Goal: Check status: Check status

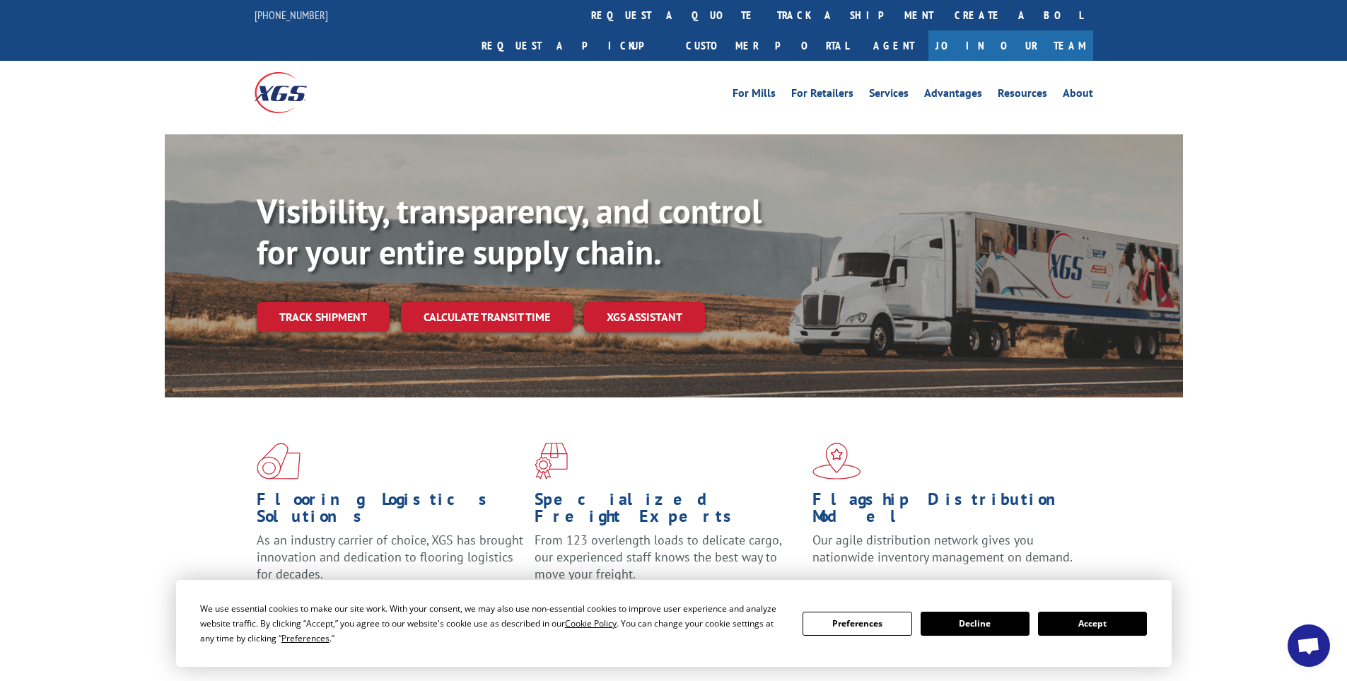
click at [1117, 618] on button "Accept" at bounding box center [1092, 624] width 109 height 24
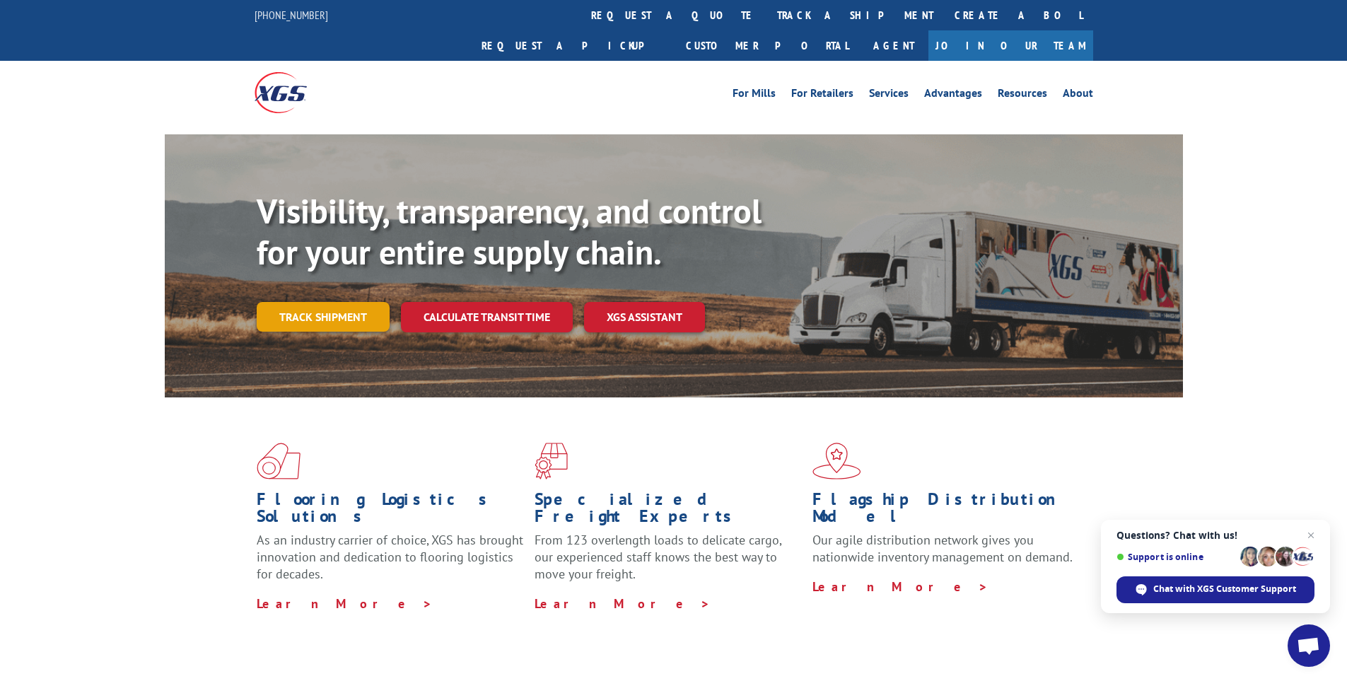
click at [323, 302] on link "Track shipment" at bounding box center [323, 317] width 133 height 30
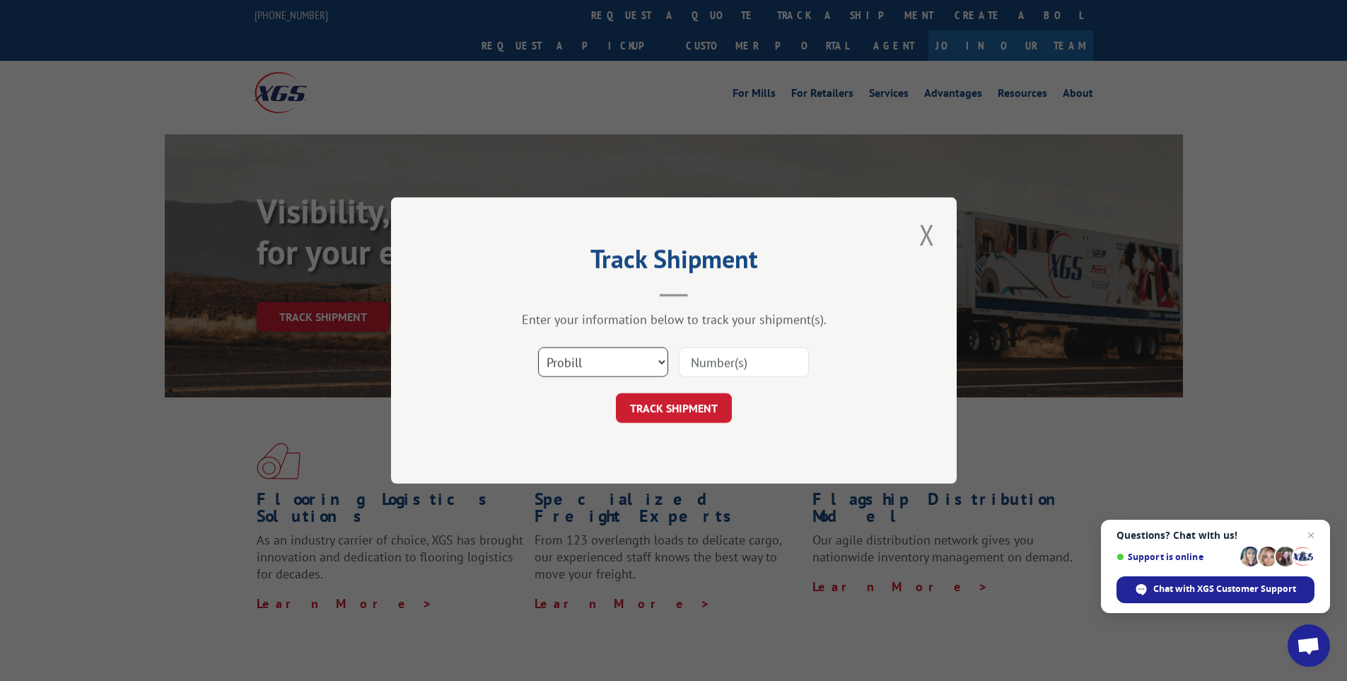
click at [589, 359] on select "Select category... Probill BOL PO" at bounding box center [603, 362] width 130 height 30
select select "bol"
click at [538, 347] on select "Select category... Probill BOL PO" at bounding box center [603, 362] width 130 height 30
click at [728, 364] on input at bounding box center [744, 362] width 130 height 30
paste input "5954840"
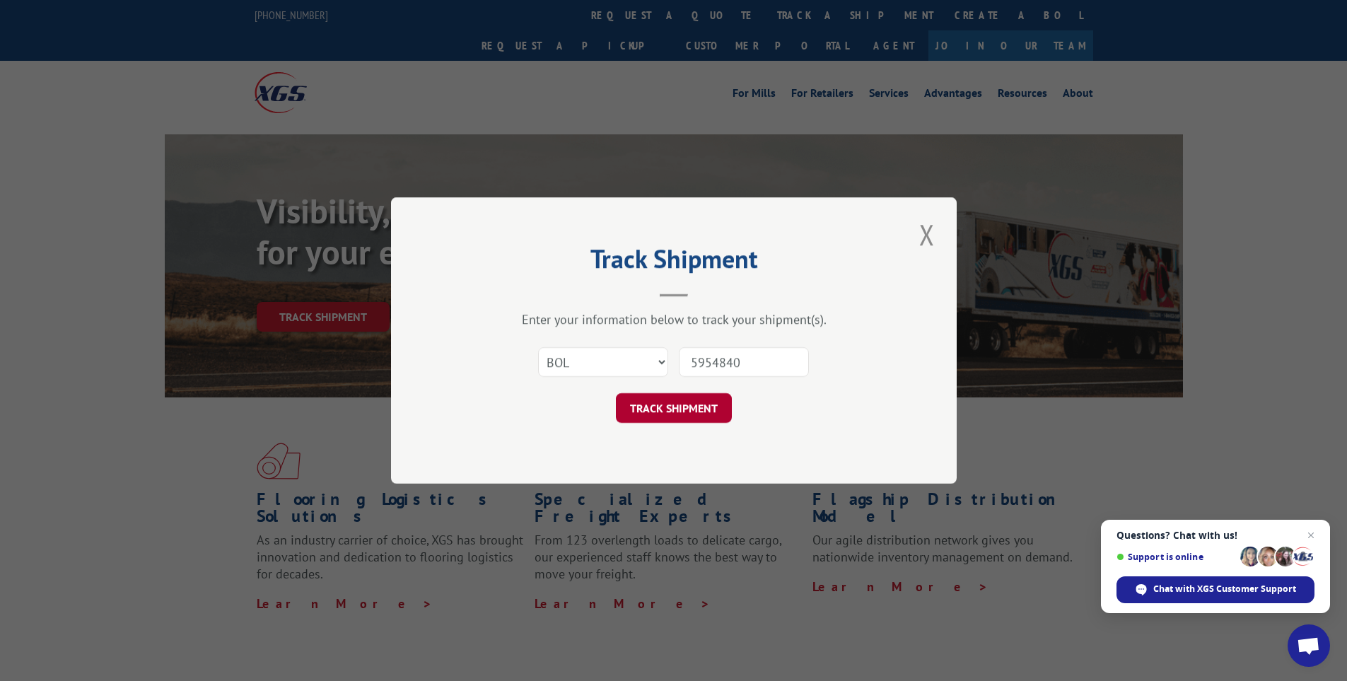
type input "5954840"
click at [684, 393] on button "TRACK SHIPMENT" at bounding box center [674, 408] width 116 height 30
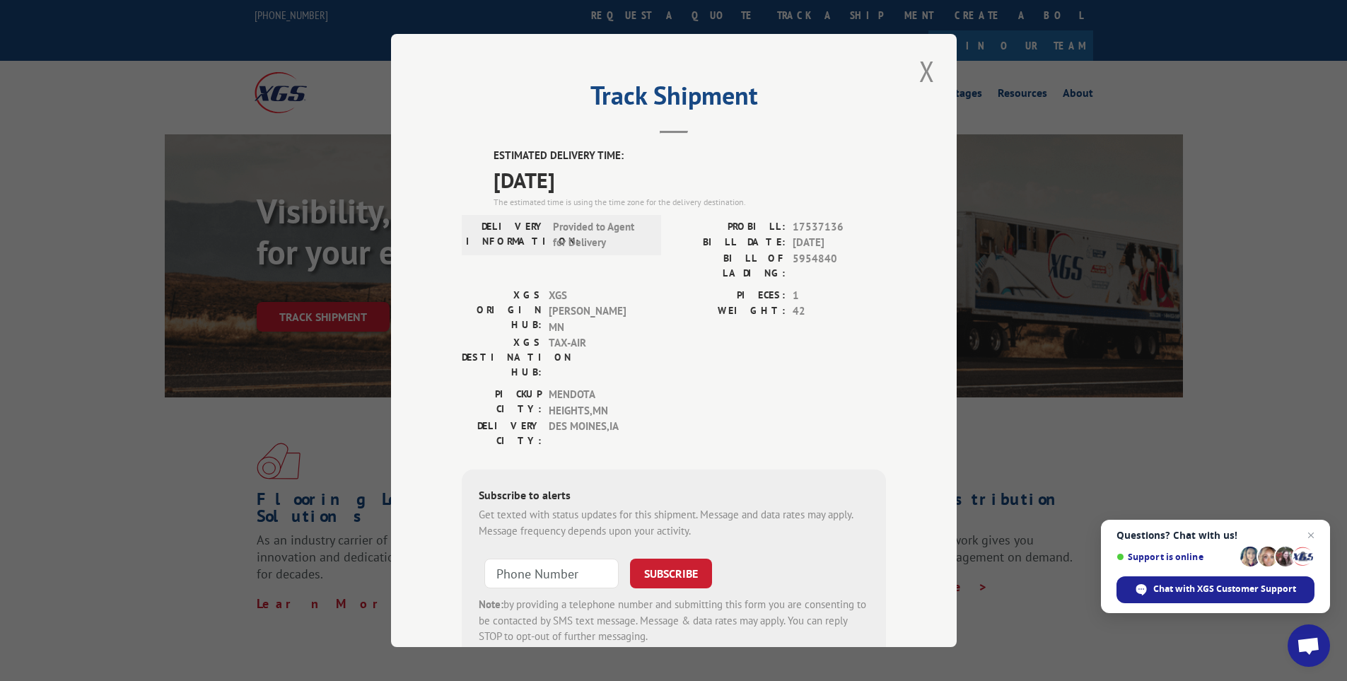
drag, startPoint x: 490, startPoint y: 187, endPoint x: 624, endPoint y: 191, distance: 133.8
click at [605, 193] on span "[DATE]" at bounding box center [690, 180] width 393 height 32
